Goal: Information Seeking & Learning: Learn about a topic

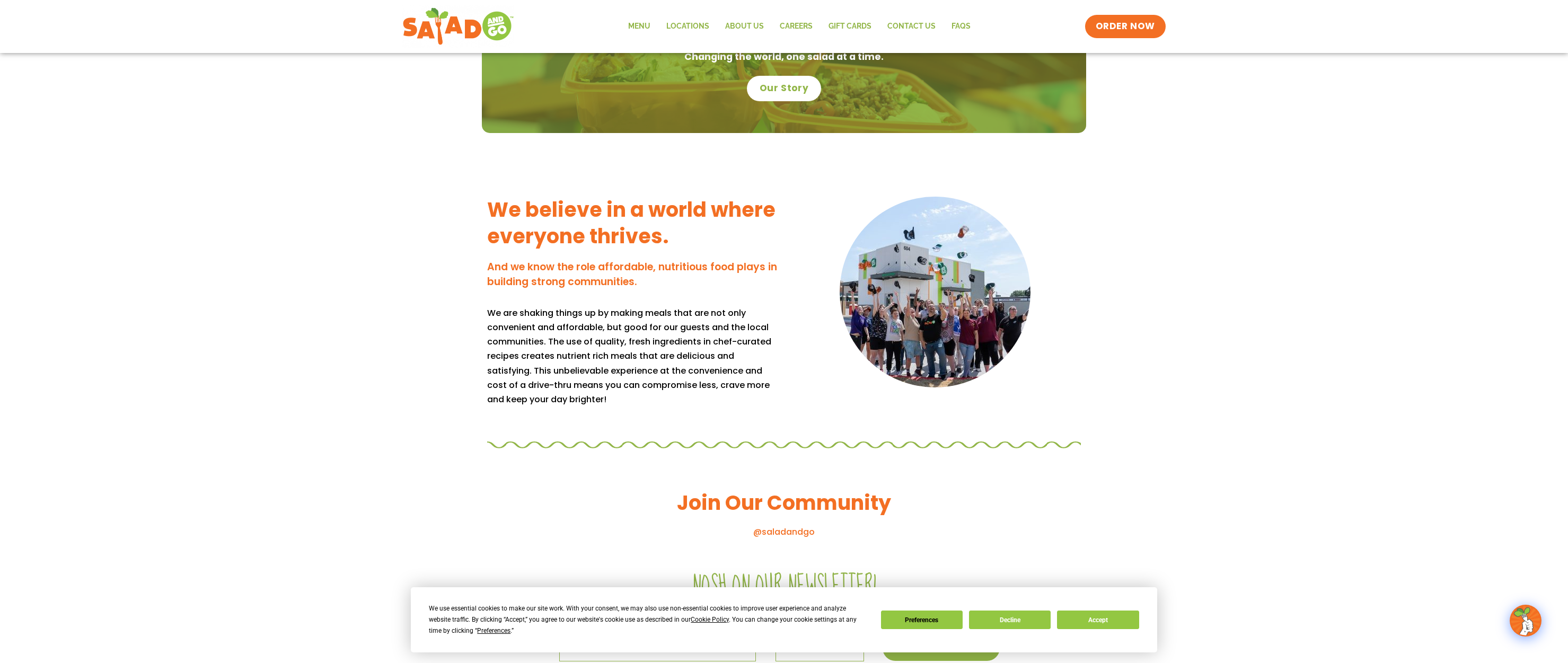
scroll to position [957, 0]
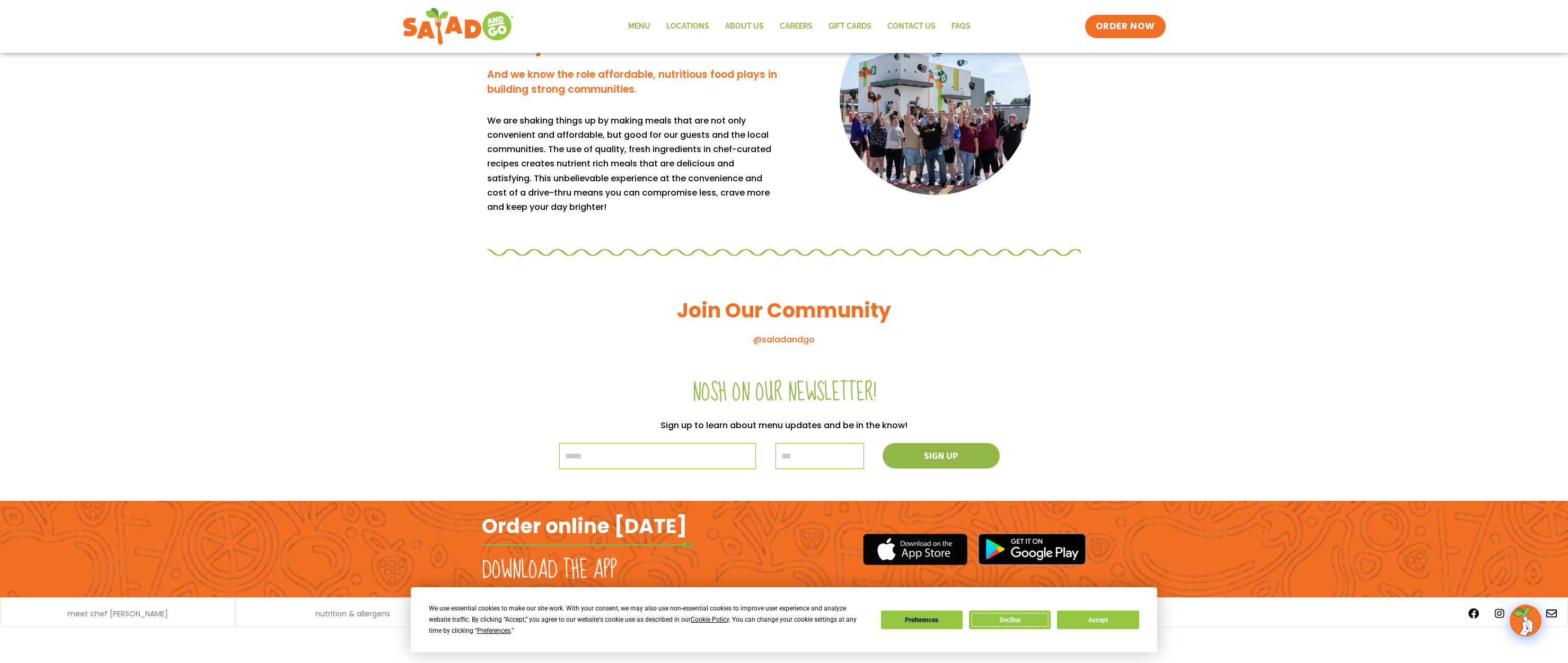
click at [1022, 621] on button "Decline" at bounding box center [1010, 620] width 82 height 19
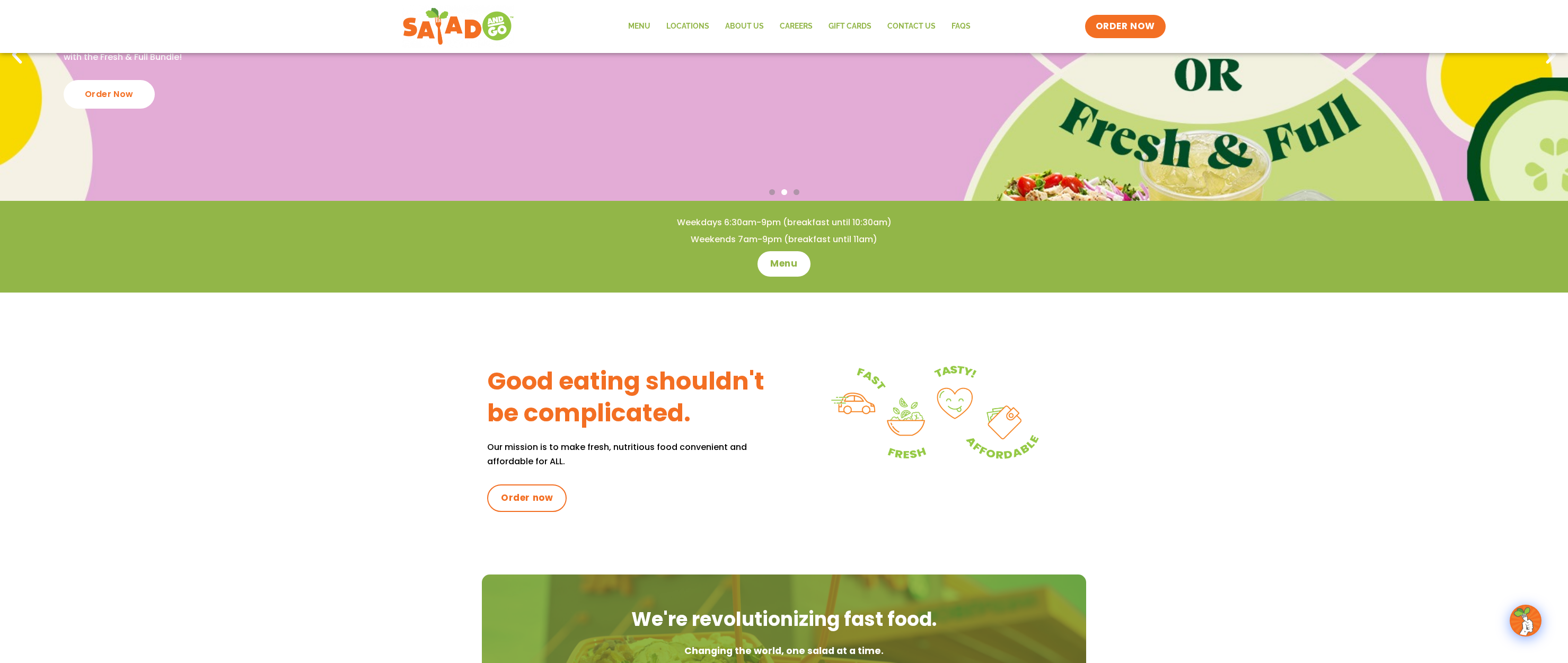
scroll to position [2, 0]
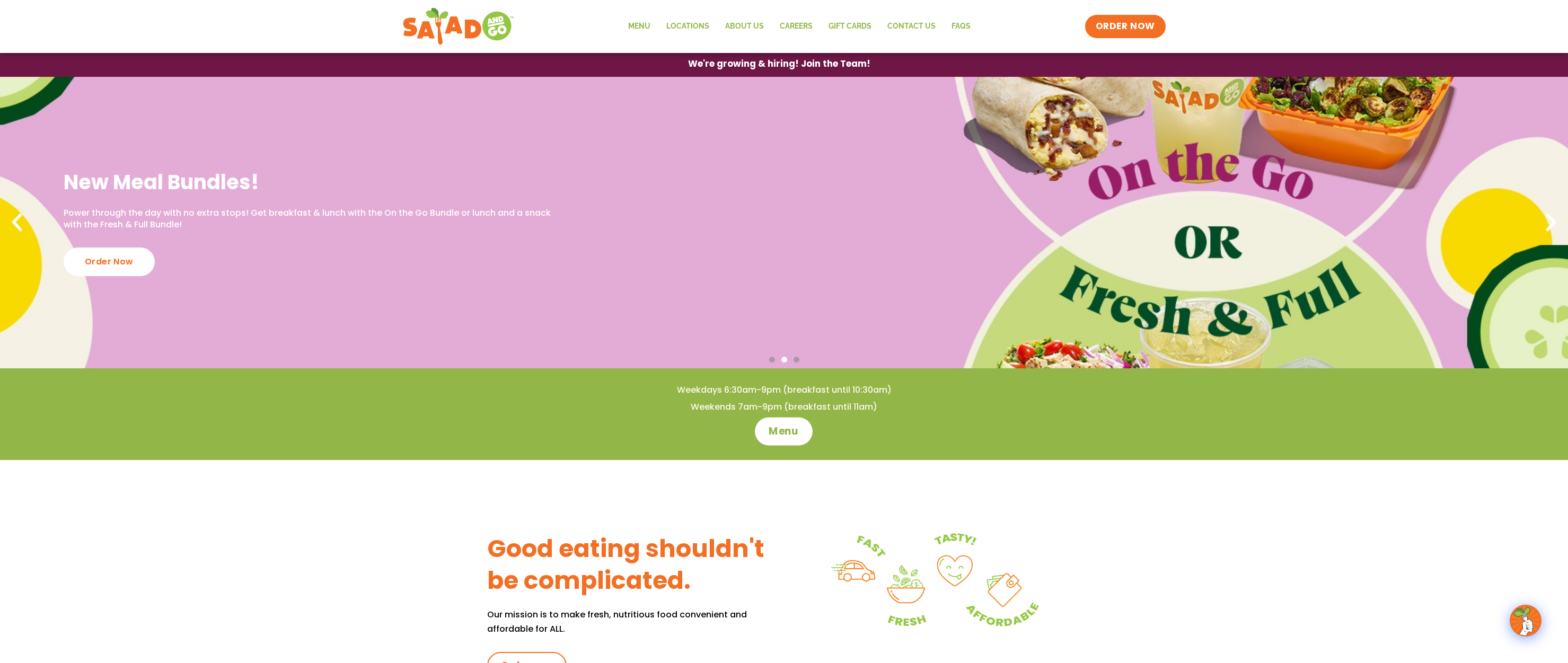
click at [790, 433] on span "Menu" at bounding box center [784, 432] width 30 height 14
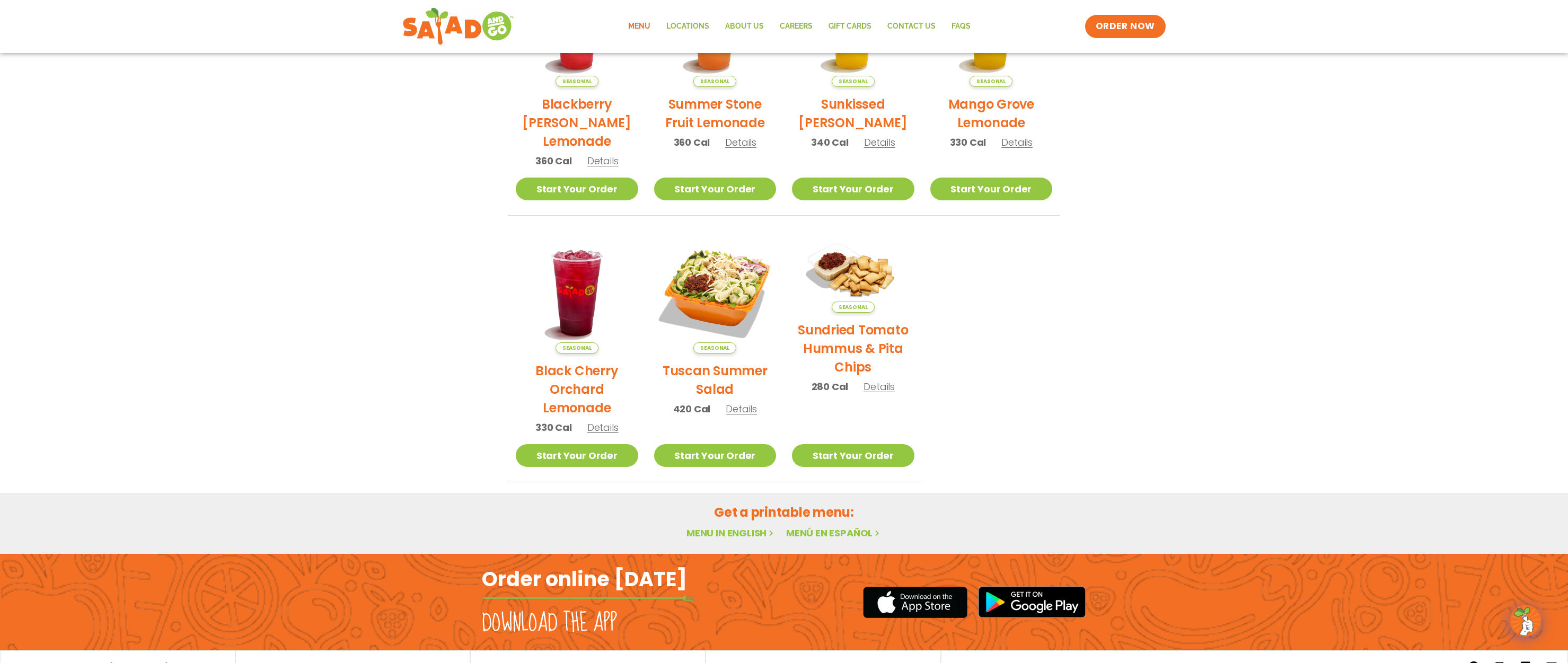
scroll to position [388, 0]
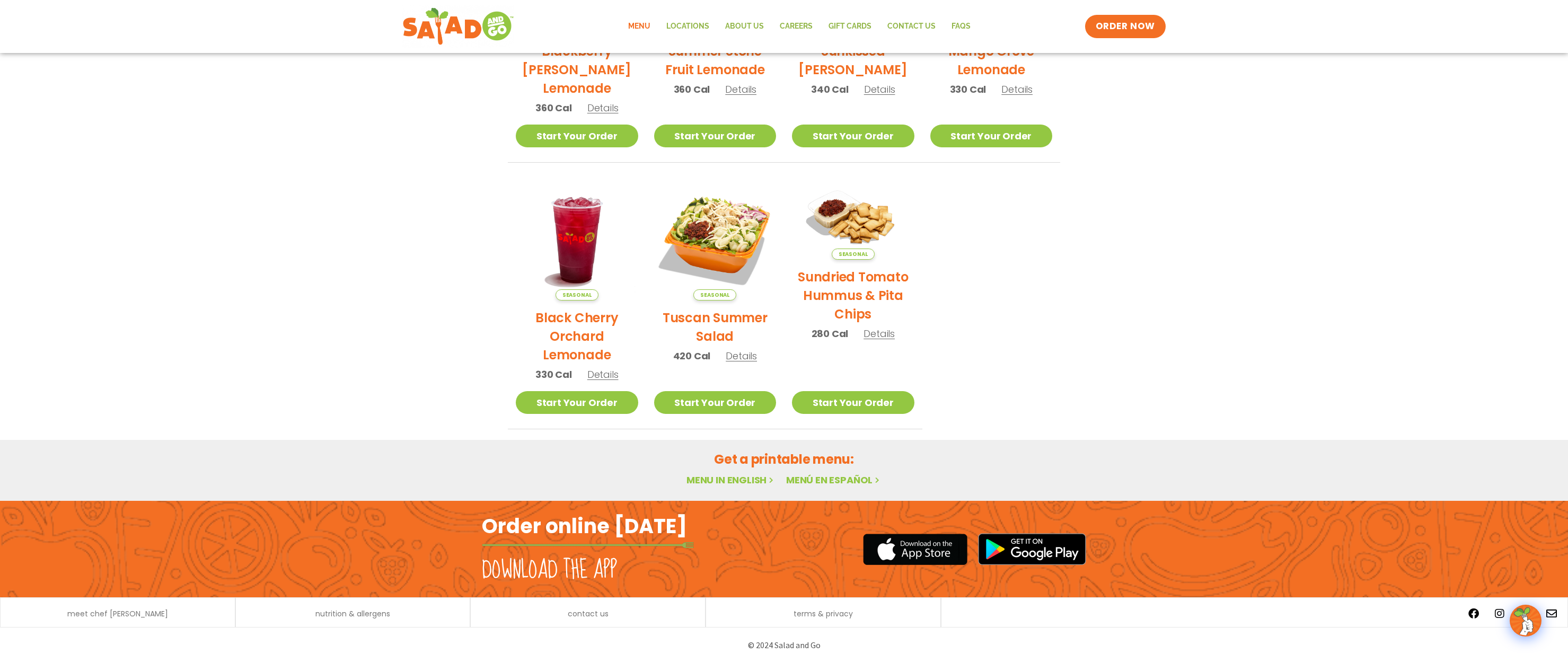
click at [718, 483] on link "Menu in English" at bounding box center [731, 479] width 89 height 13
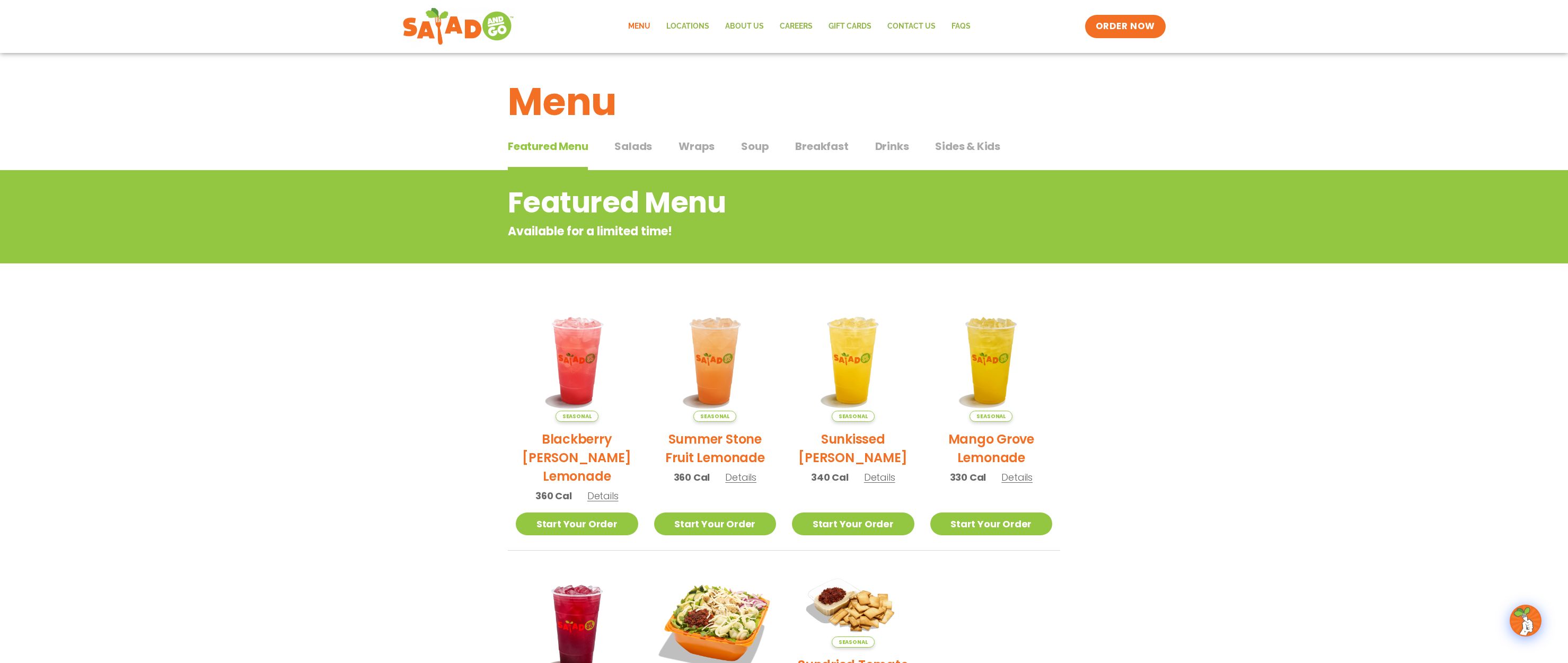
click at [629, 145] on span "Salads" at bounding box center [633, 146] width 37 height 16
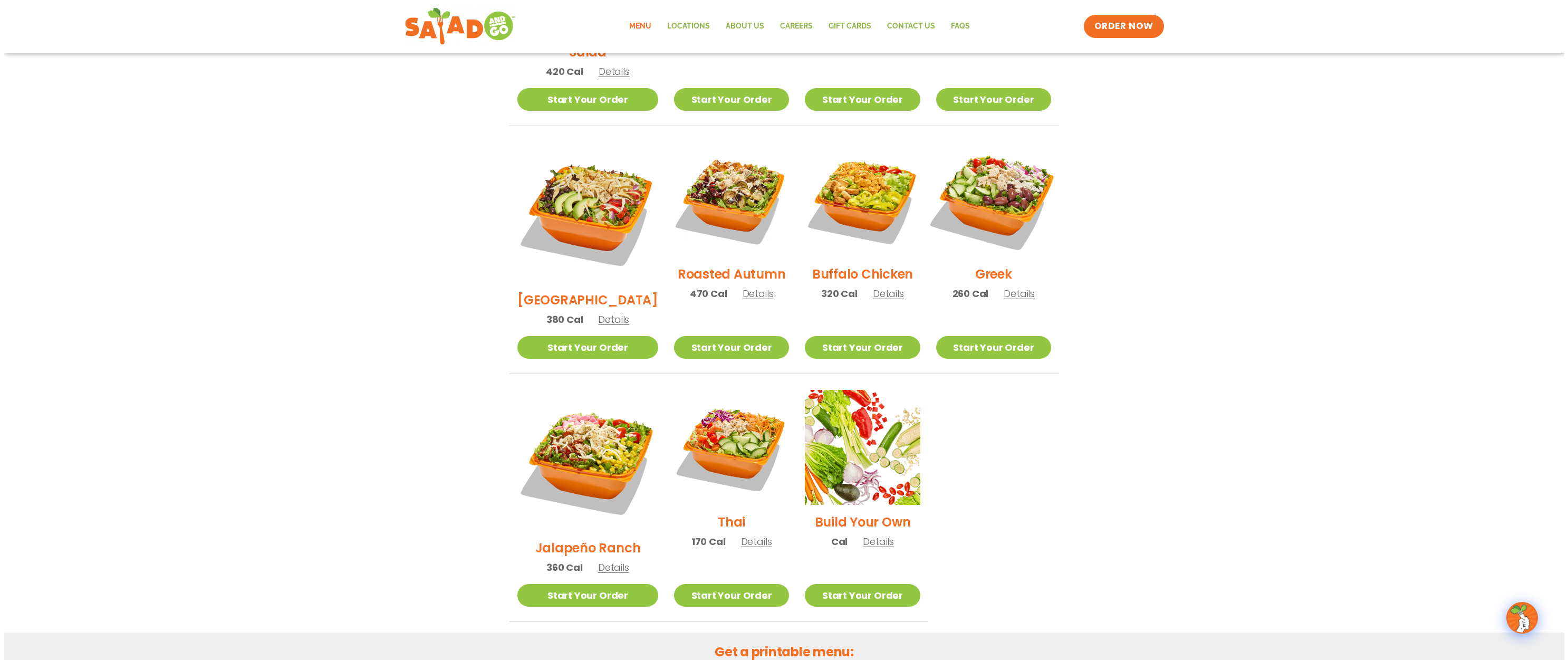
scroll to position [422, 0]
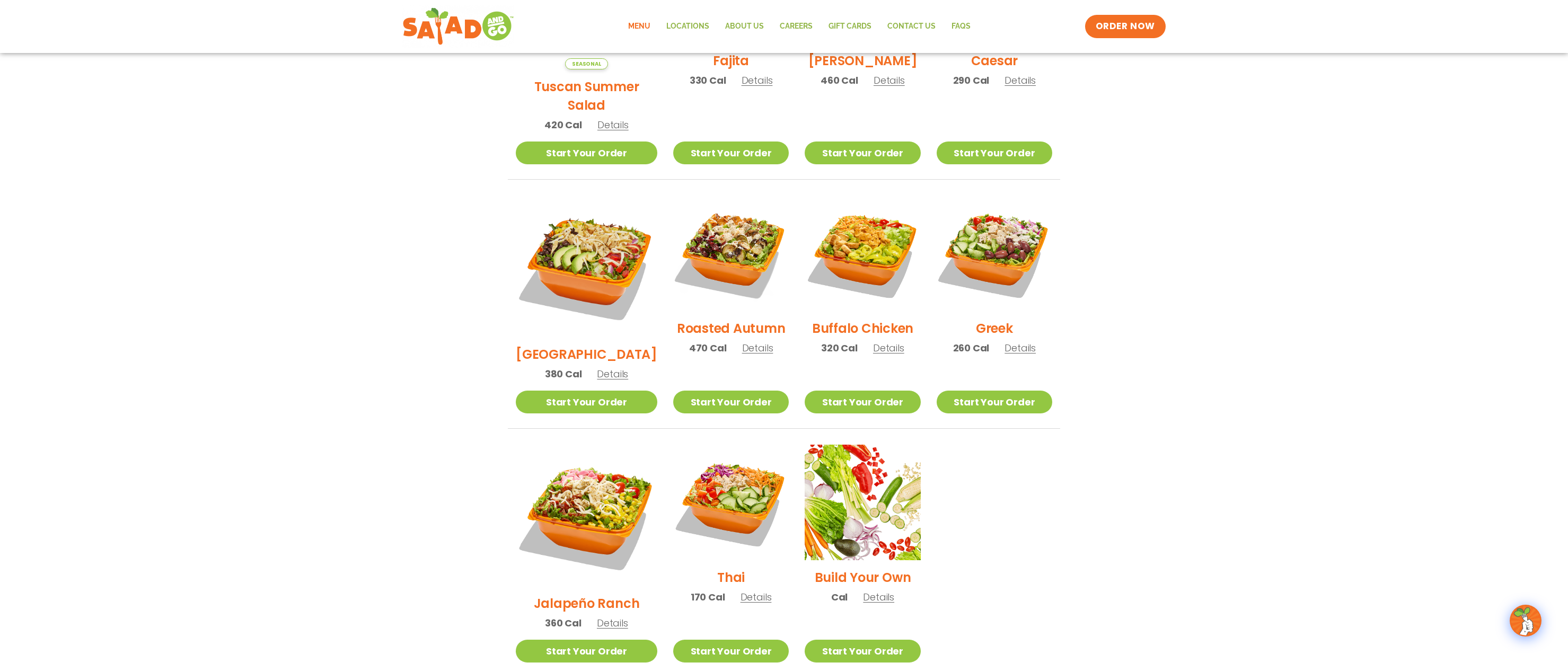
click at [572, 345] on h2 "[GEOGRAPHIC_DATA]" at bounding box center [586, 355] width 141 height 19
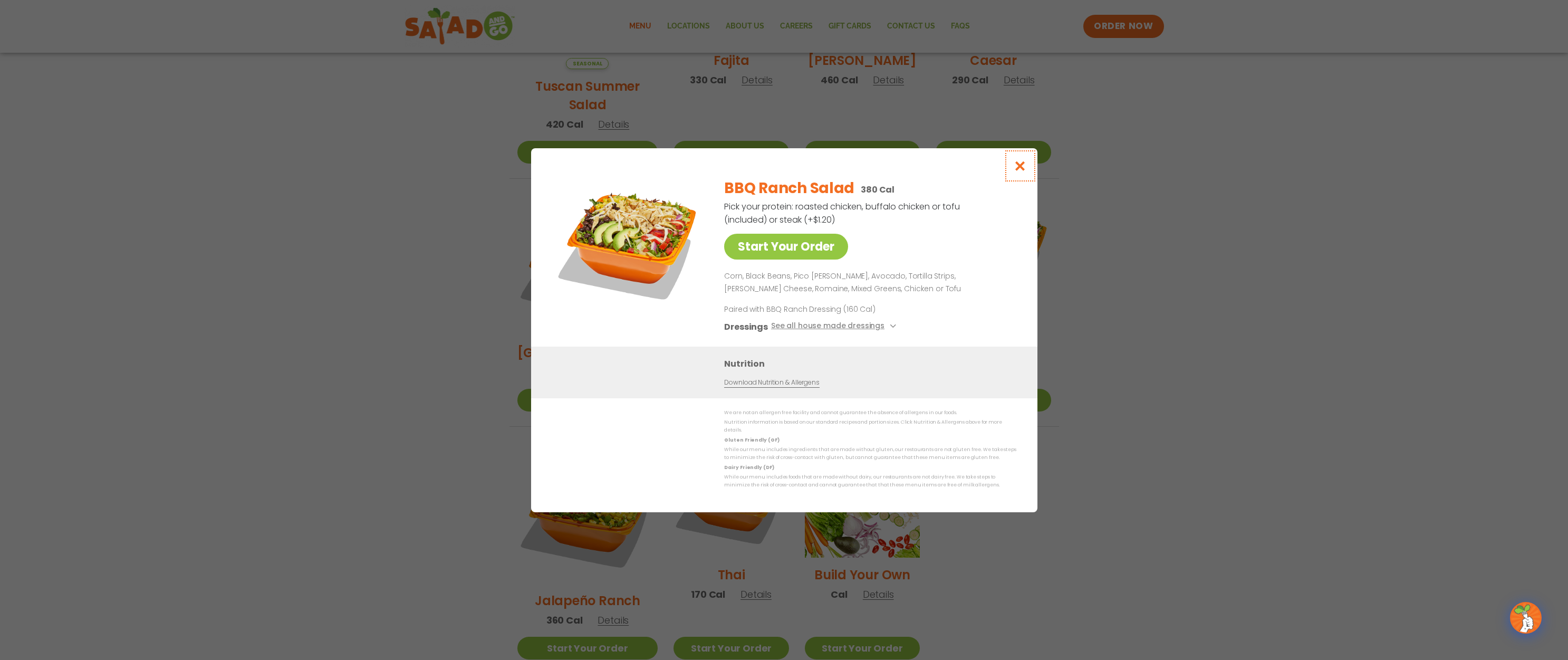
click at [1021, 169] on icon "Close modal" at bounding box center [1019, 166] width 13 height 11
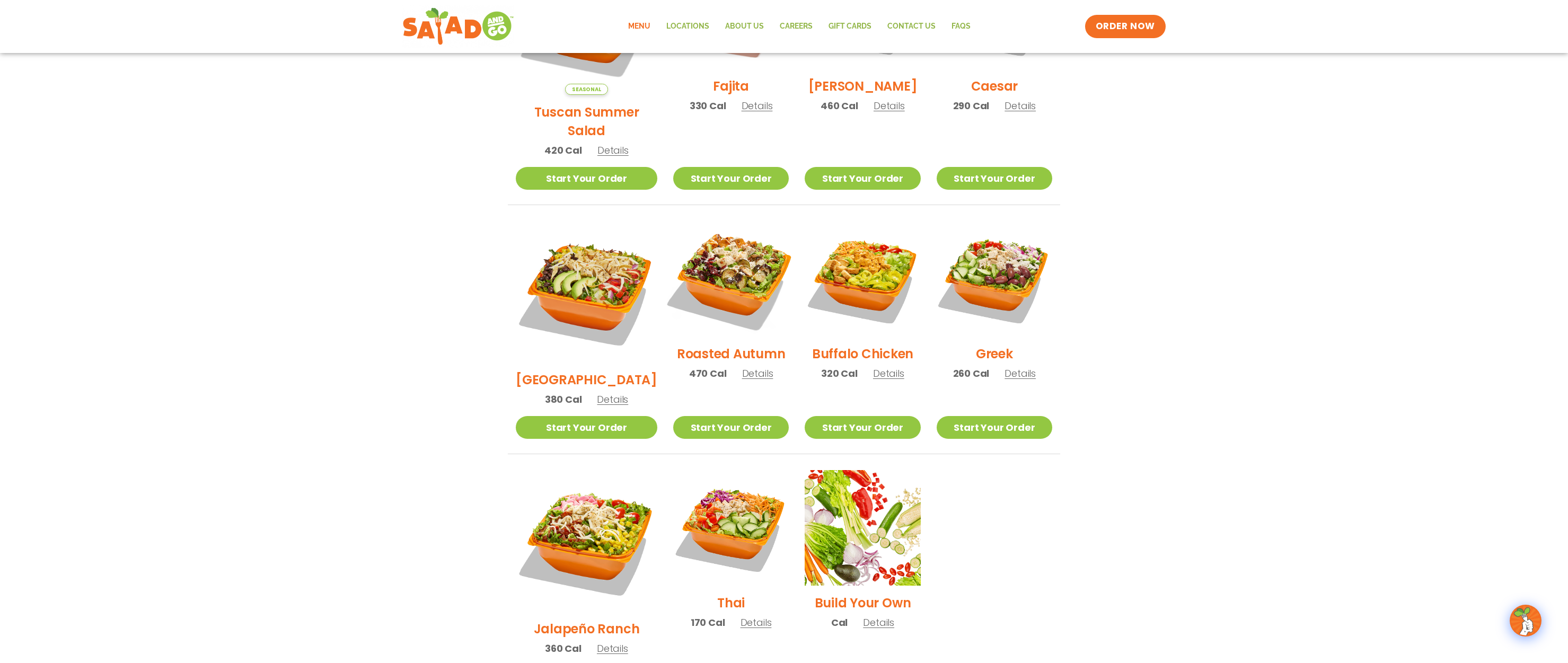
scroll to position [381, 0]
